Goal: Task Accomplishment & Management: Use online tool/utility

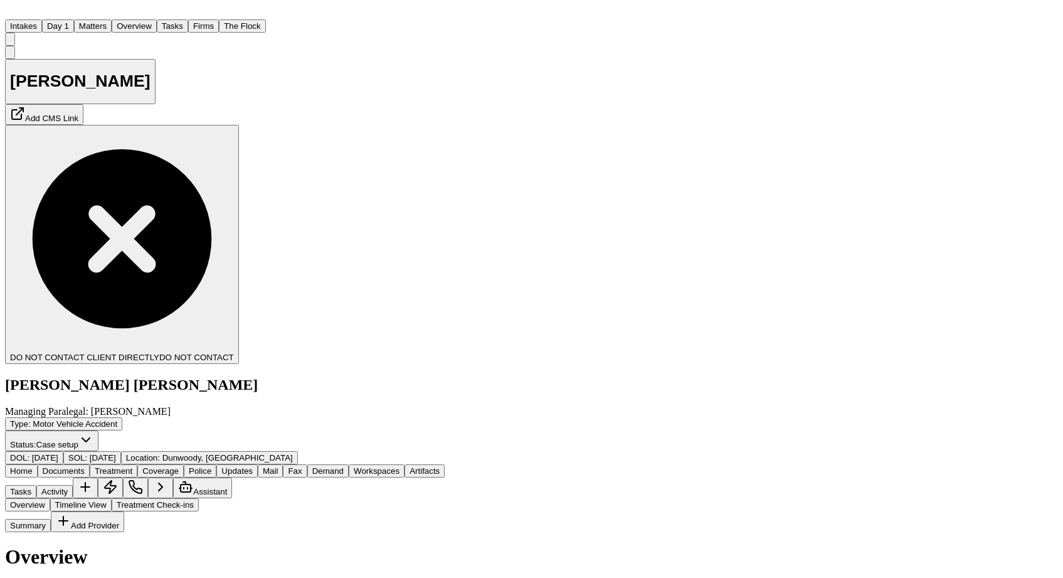
scroll to position [178, 0]
click at [165, 19] on button "Tasks" at bounding box center [172, 25] width 31 height 13
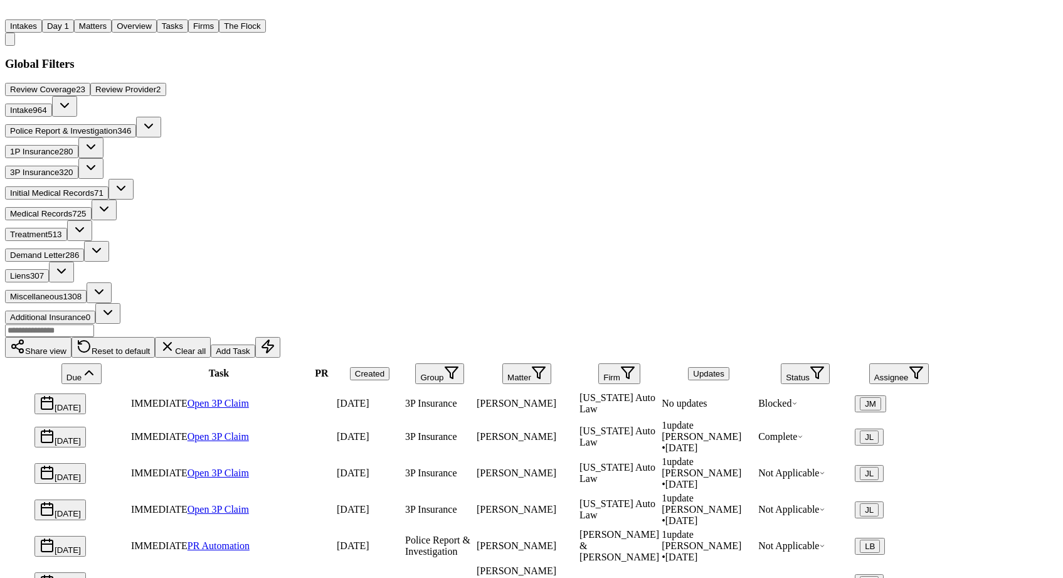
click at [825, 365] on icon "button" at bounding box center [817, 372] width 15 height 15
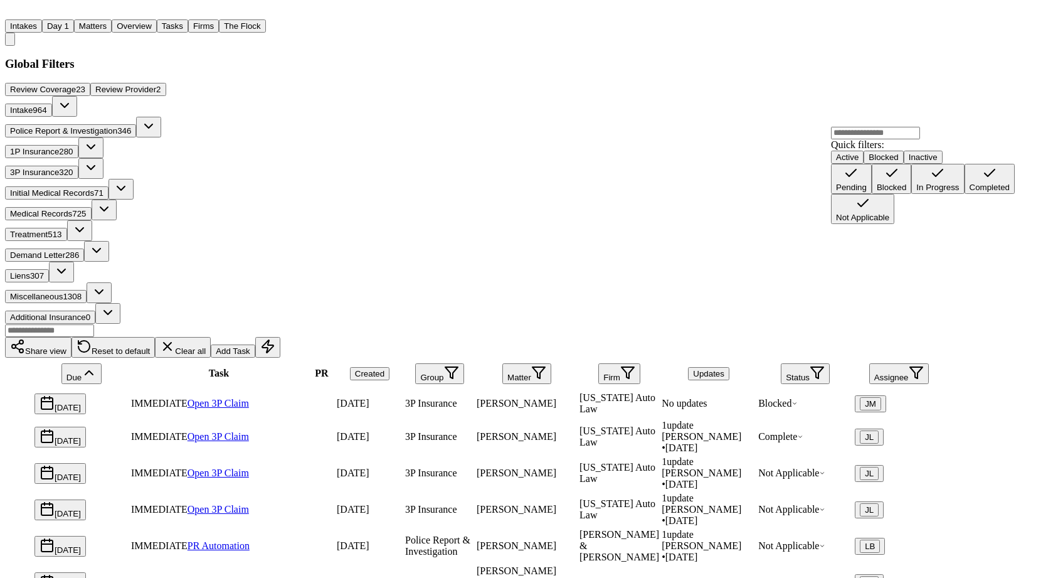
click at [507, 72] on div "Global Filters Review Coverage 23 Review Provider 2 Intake 964 Police Report & …" at bounding box center [474, 427] width 939 height 740
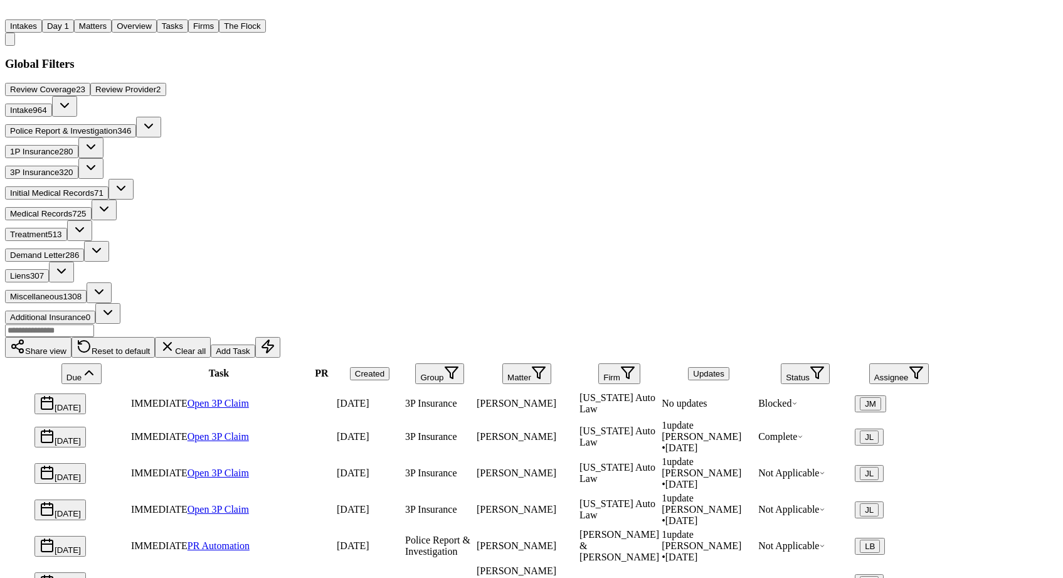
click at [46, 105] on span "964" at bounding box center [40, 109] width 14 height 9
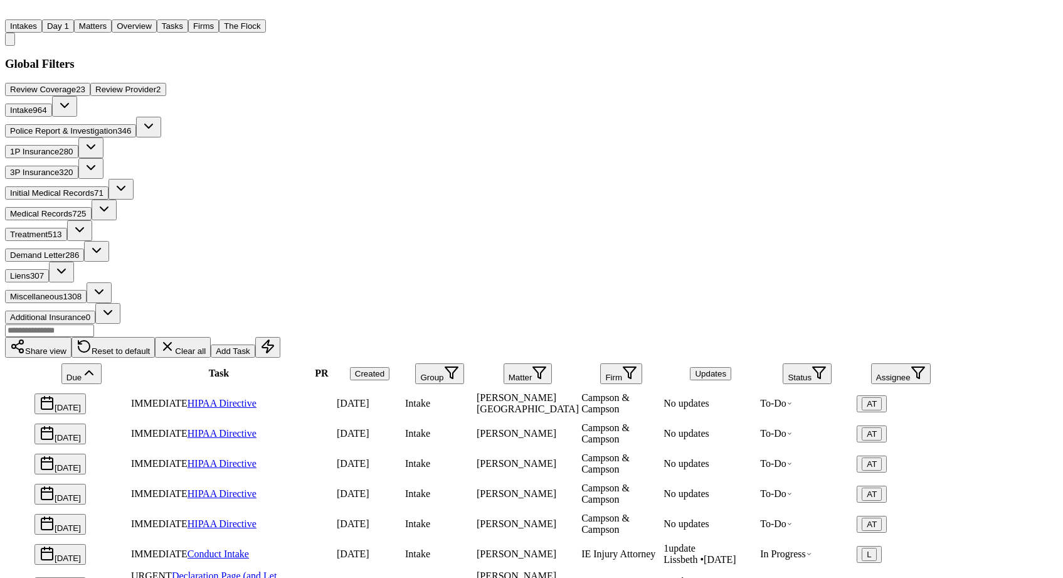
click at [48, 230] on span "Treatment" at bounding box center [29, 234] width 38 height 9
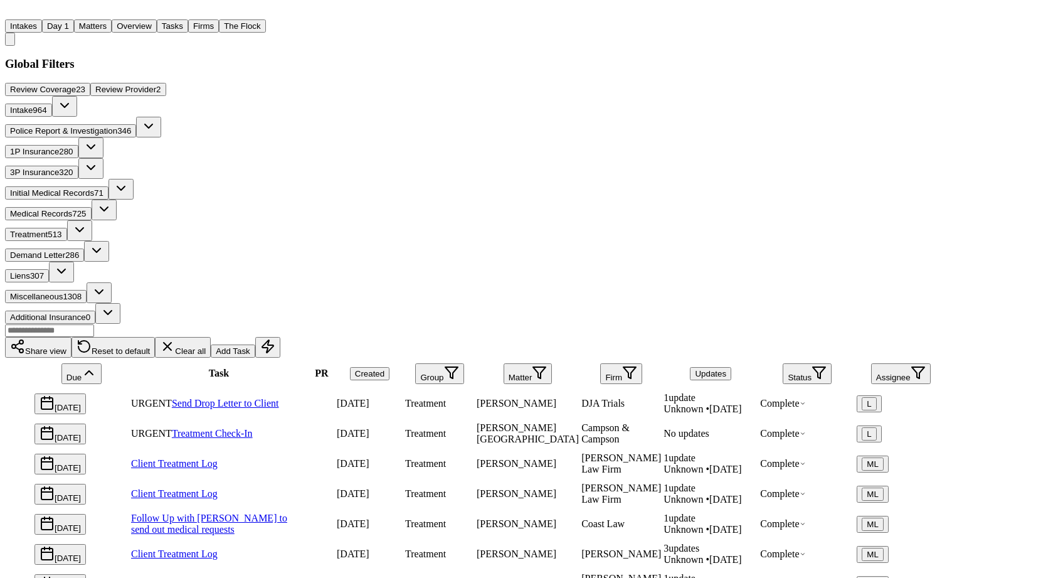
click at [832, 363] on button "Status" at bounding box center [807, 373] width 49 height 21
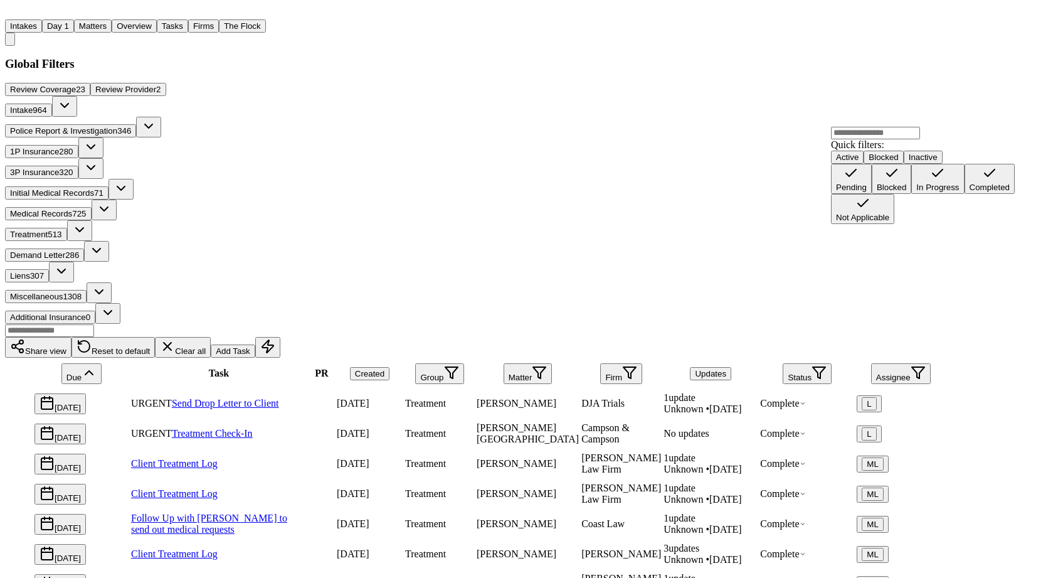
click at [859, 182] on div "Pending" at bounding box center [851, 186] width 31 height 9
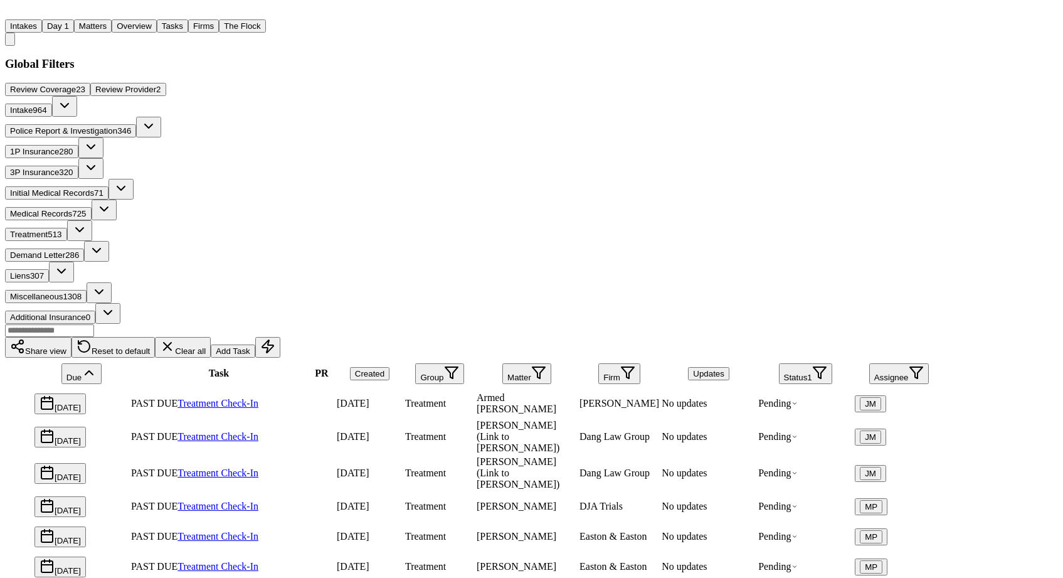
click at [832, 363] on button "Status 1" at bounding box center [805, 373] width 53 height 21
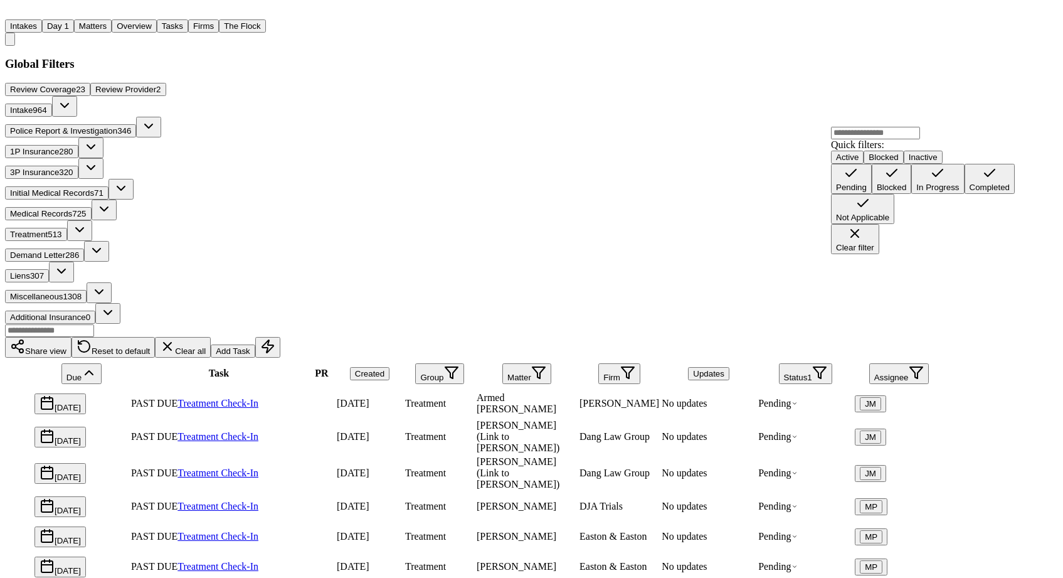
click at [916, 192] on div "In Progress" at bounding box center [937, 186] width 43 height 9
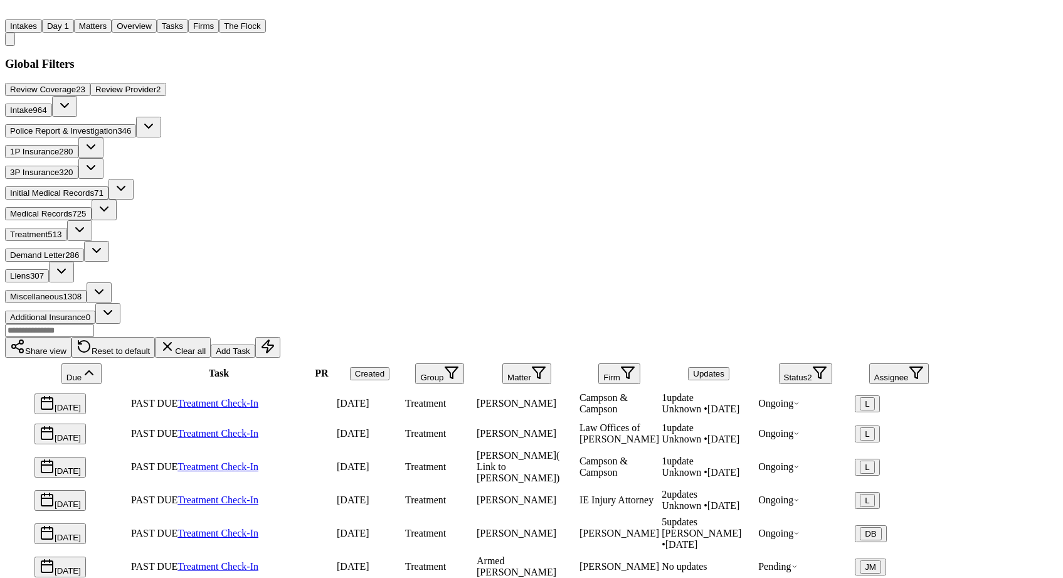
scroll to position [278, 0]
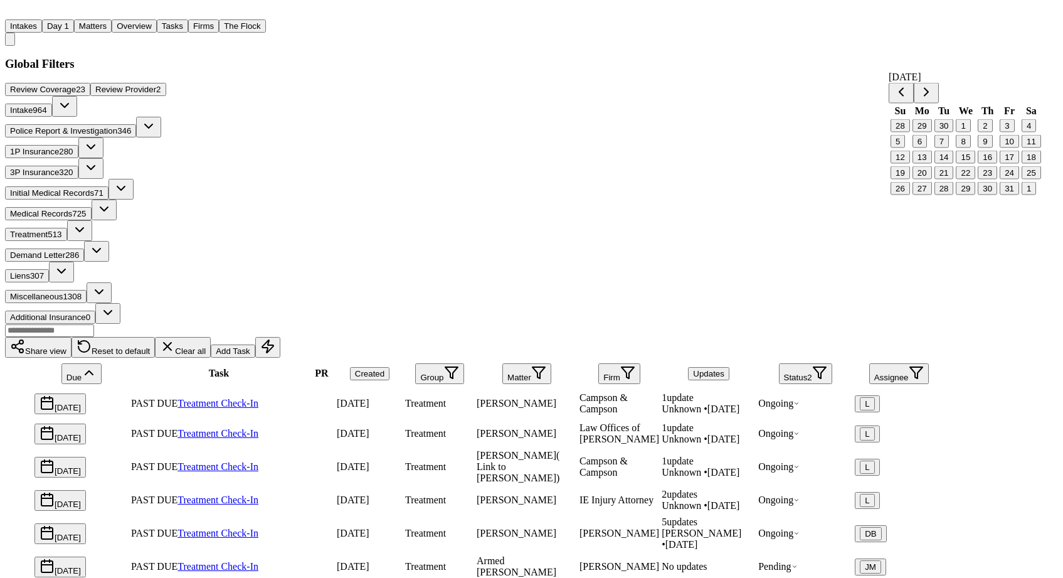
click at [934, 166] on button "21" at bounding box center [943, 172] width 19 height 13
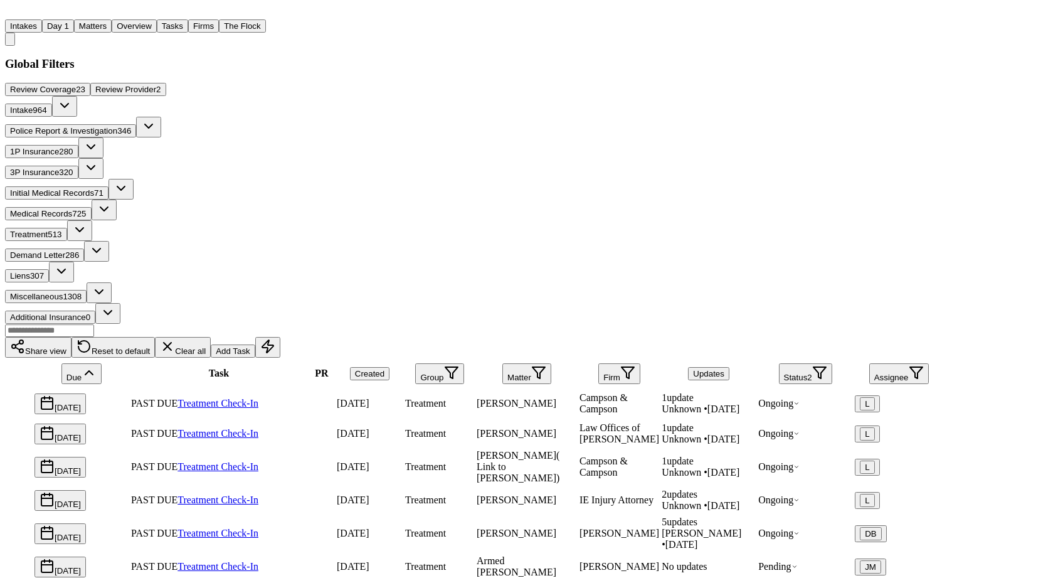
click at [640, 363] on button "Firm" at bounding box center [619, 373] width 42 height 21
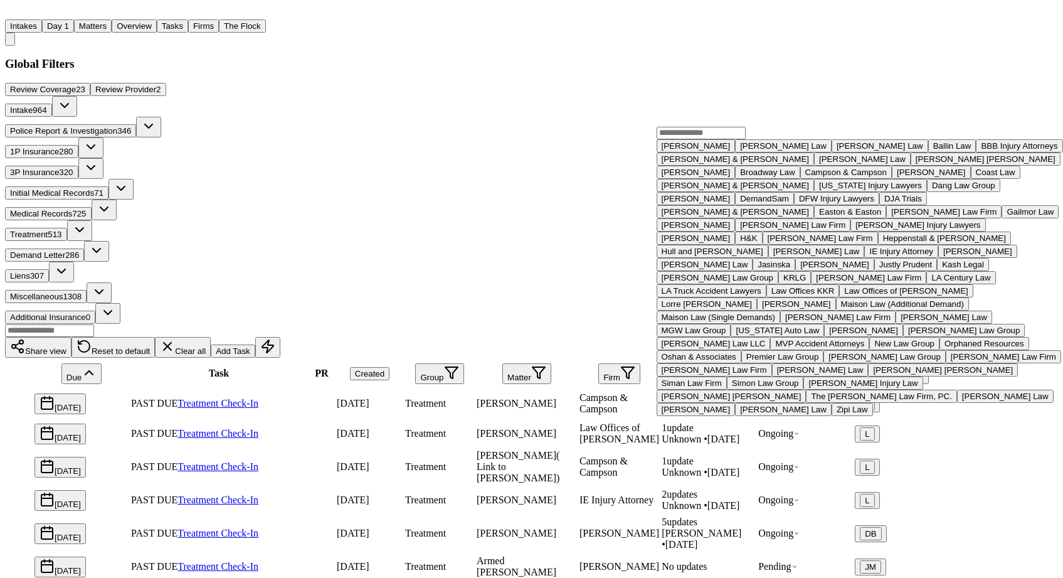
scroll to position [31, 0]
click at [681, 324] on div "Share view Reset to default Clear all Add Task Due Task PR Created Group Matter…" at bounding box center [474, 560] width 939 height 473
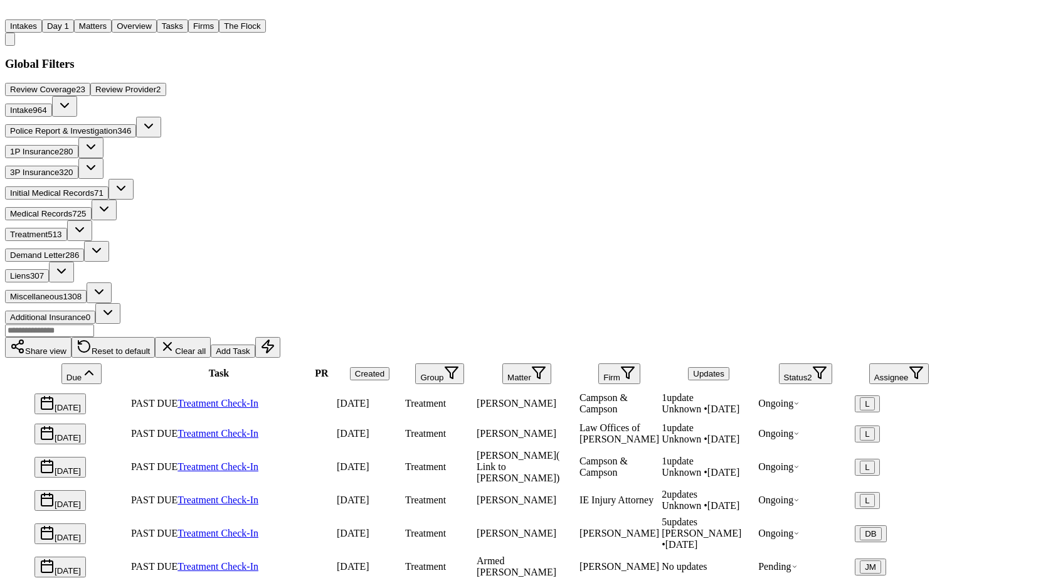
scroll to position [217, 0]
